Goal: Navigation & Orientation: Go to known website

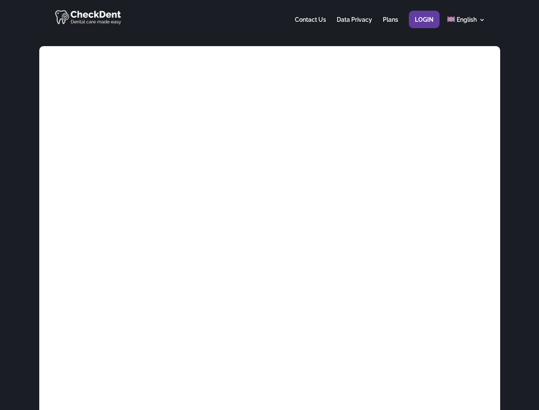
click at [269, 17] on div at bounding box center [269, 16] width 431 height 33
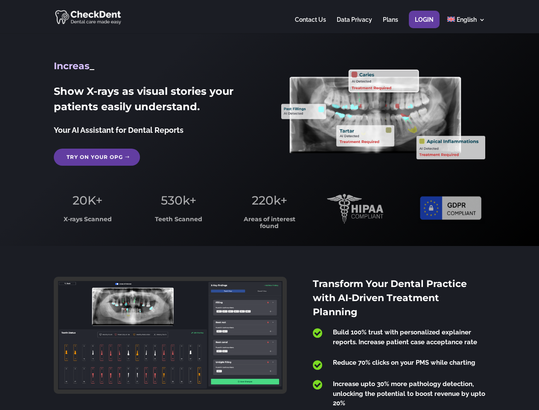
click at [269, 205] on span "220k+" at bounding box center [269, 200] width 35 height 15
click at [269, 17] on div at bounding box center [269, 16] width 431 height 33
